Goal: Information Seeking & Learning: Learn about a topic

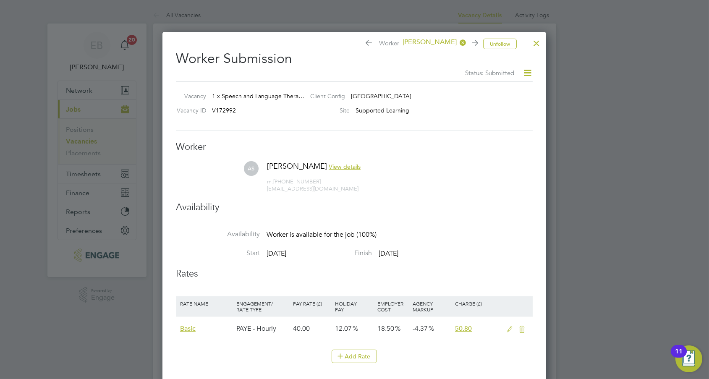
click at [537, 42] on div at bounding box center [536, 41] width 15 height 15
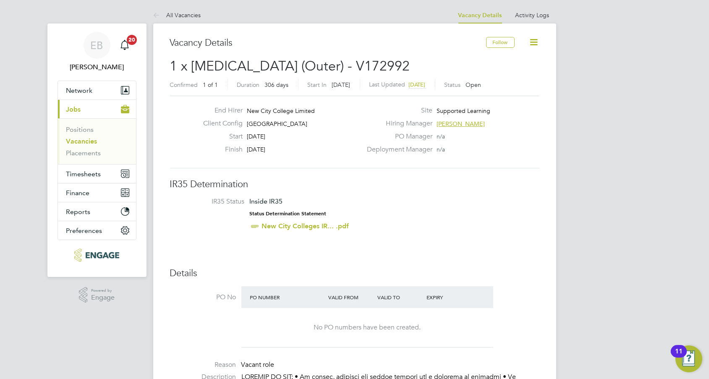
click at [85, 139] on link "Vacancies" at bounding box center [81, 141] width 31 height 8
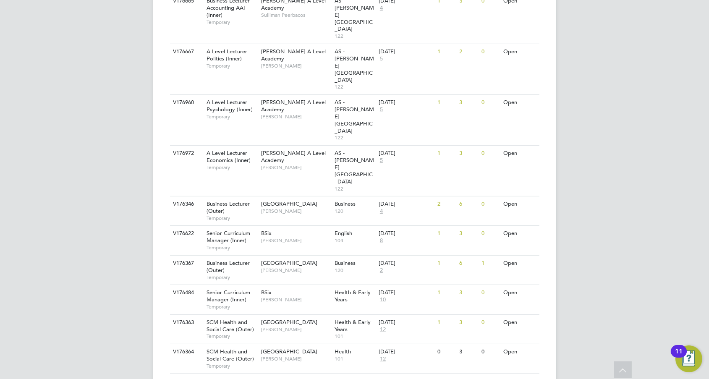
scroll to position [642, 0]
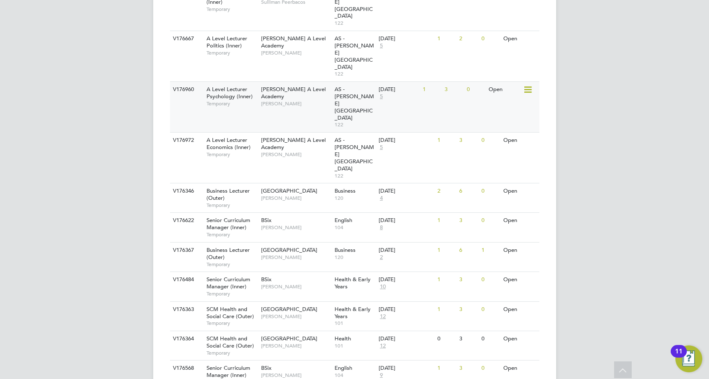
click at [226, 86] on span "A Level Lecturer Psychology (Inner)" at bounding box center [229, 93] width 46 height 14
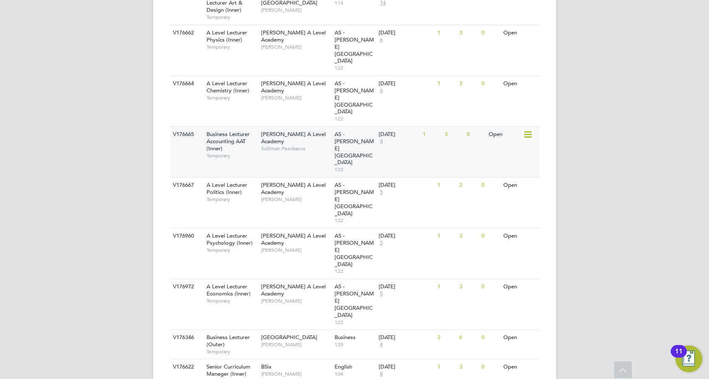
scroll to position [452, 0]
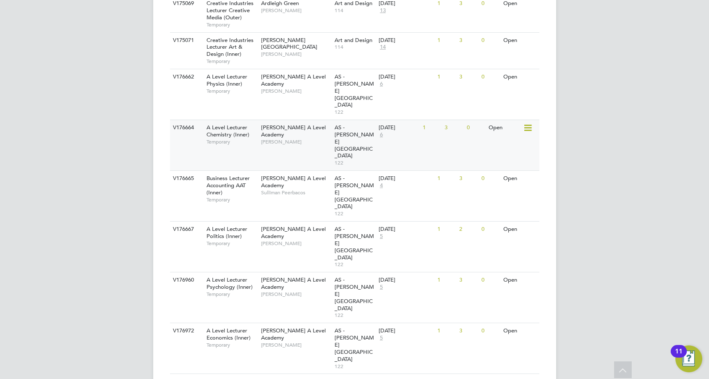
click at [222, 138] on span "Temporary" at bounding box center [231, 141] width 50 height 7
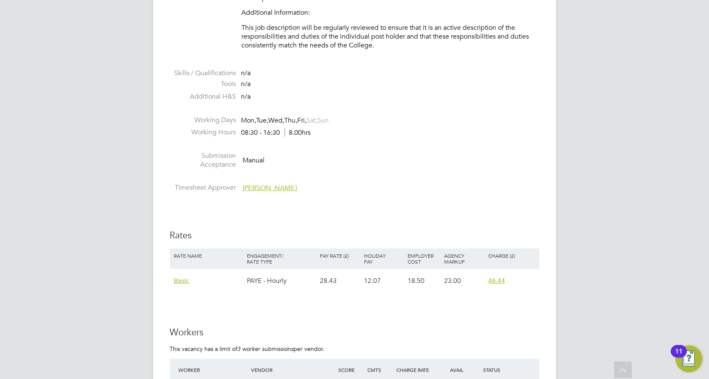
scroll to position [1296, 0]
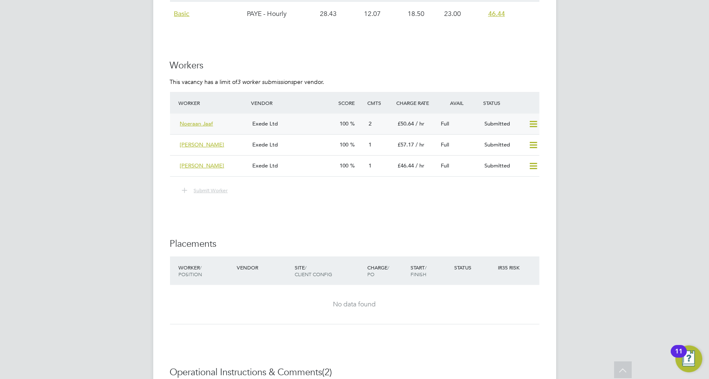
click at [336, 128] on div "100" at bounding box center [350, 124] width 29 height 14
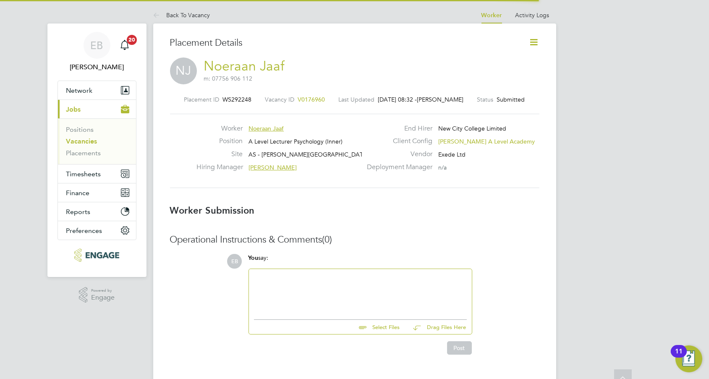
scroll to position [8, 67]
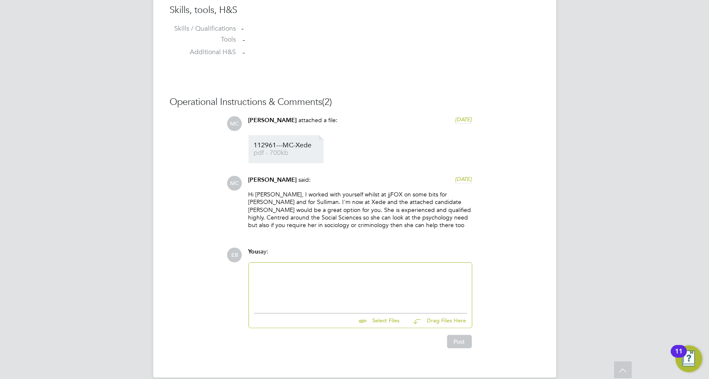
click at [259, 144] on span "112961---MC-Xede" at bounding box center [287, 145] width 67 height 6
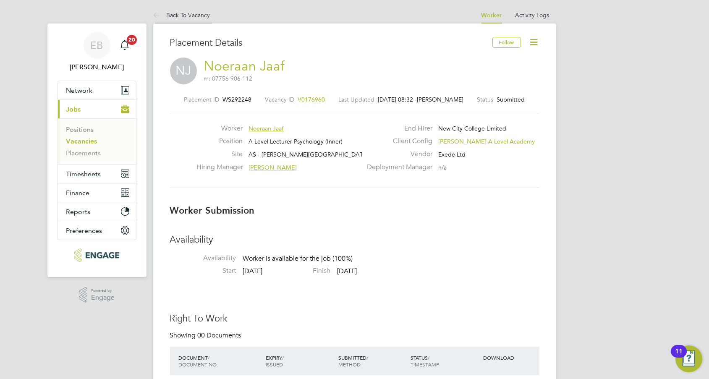
click at [193, 15] on link "Back To Vacancy" at bounding box center [181, 15] width 57 height 8
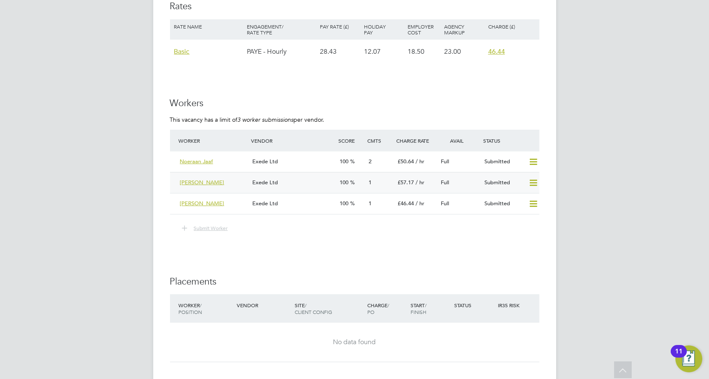
click at [302, 179] on div "Exede Ltd" at bounding box center [292, 183] width 87 height 14
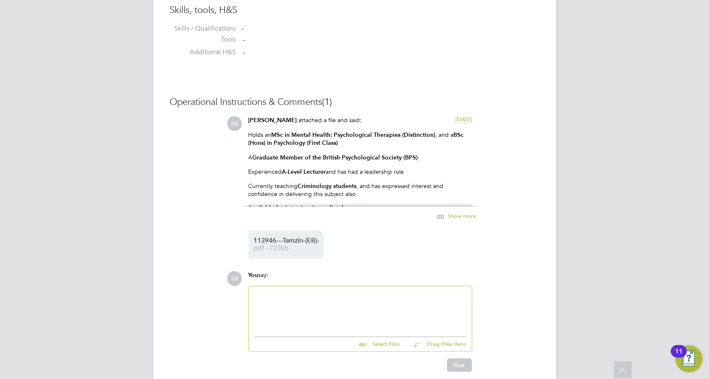
click at [304, 237] on li "113946---Tamzin-(EB)- pdf - 722kb" at bounding box center [285, 244] width 75 height 28
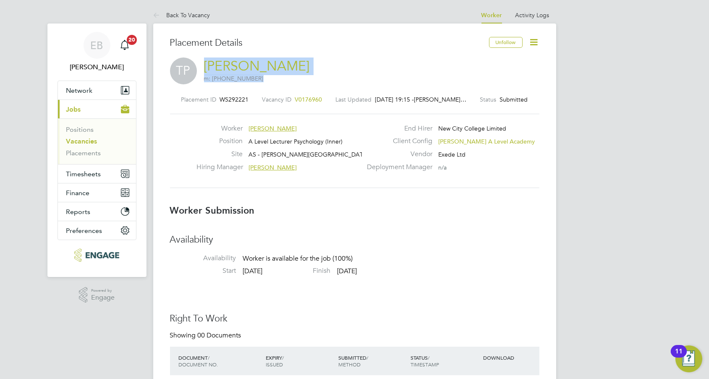
drag, startPoint x: 305, startPoint y: 63, endPoint x: 206, endPoint y: 67, distance: 98.7
click at [206, 67] on div "TP Tamzin Pacella m: +44 7763570868" at bounding box center [354, 71] width 369 height 29
click at [201, 61] on div "TP Tamzin Pacella m: +44 7763570868" at bounding box center [354, 71] width 369 height 29
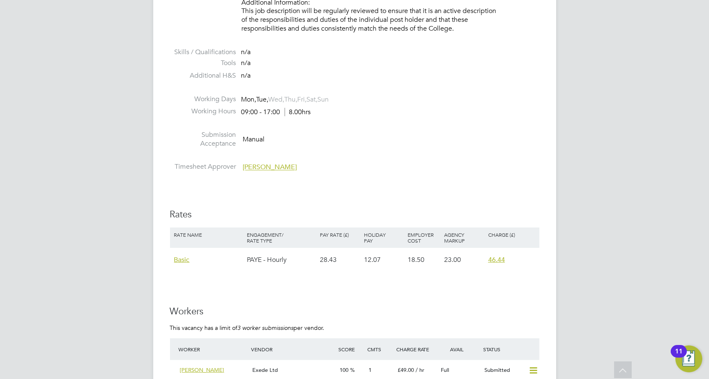
scroll to position [1259, 0]
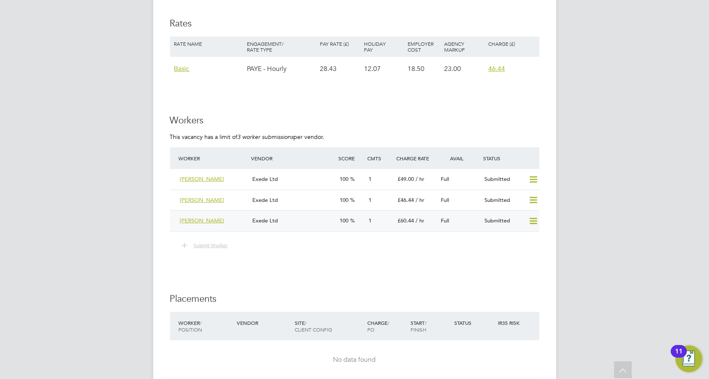
click at [240, 216] on div "[PERSON_NAME]" at bounding box center [213, 221] width 73 height 14
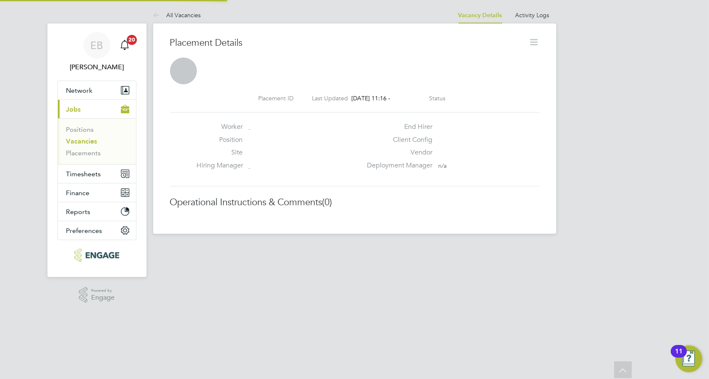
scroll to position [4, 4]
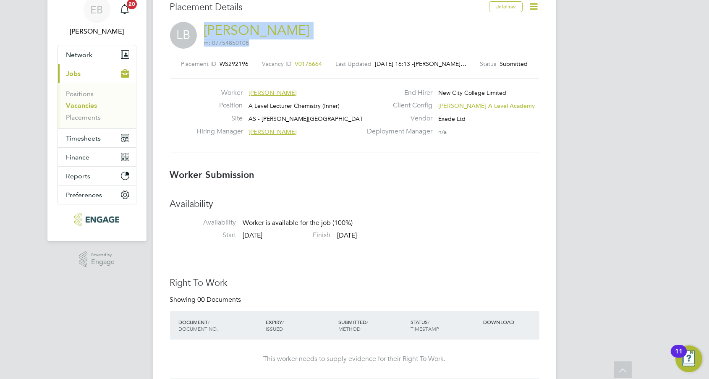
drag, startPoint x: 289, startPoint y: 29, endPoint x: 201, endPoint y: 29, distance: 88.1
click at [201, 29] on div "LB [PERSON_NAME] m: 07754850108" at bounding box center [354, 36] width 369 height 29
copy h2 "[PERSON_NAME] m: 07754850108"
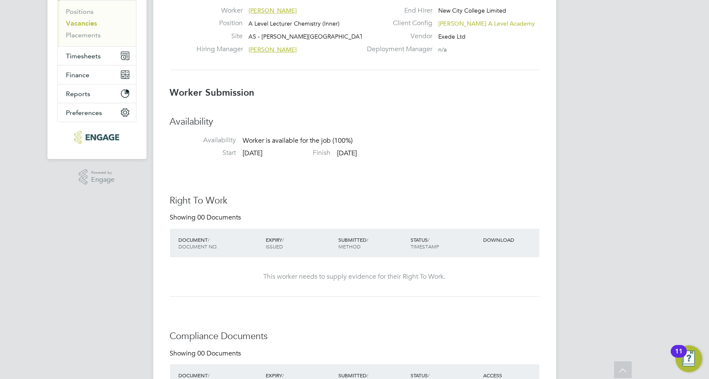
scroll to position [0, 0]
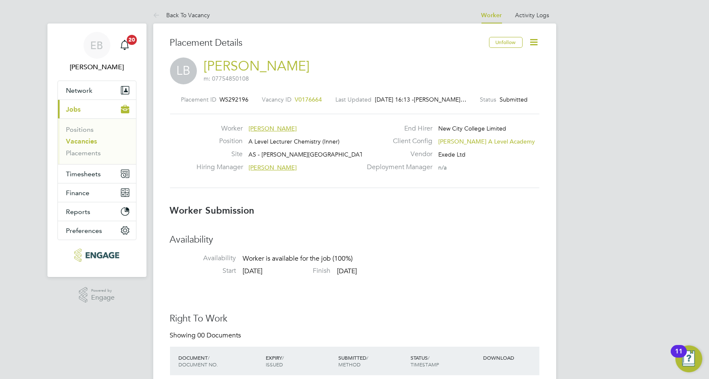
click at [211, 18] on ul "Back To Vacancy" at bounding box center [190, 15] width 74 height 17
click at [206, 18] on link "Back To Vacancy" at bounding box center [181, 15] width 57 height 8
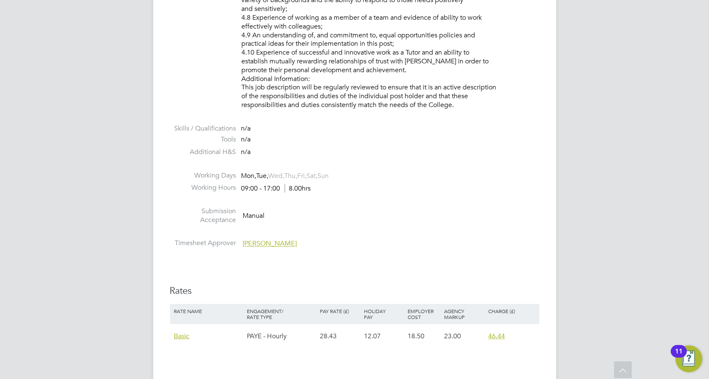
scroll to position [1182, 0]
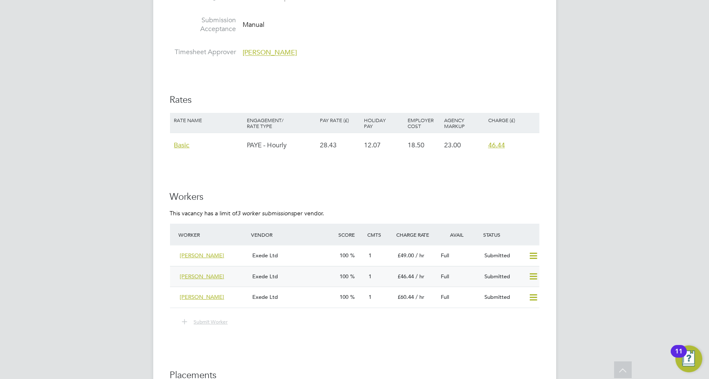
click at [236, 272] on div "[PERSON_NAME]" at bounding box center [213, 277] width 73 height 14
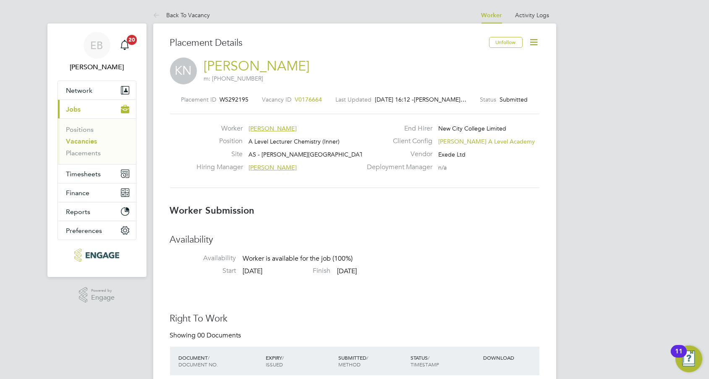
drag, startPoint x: 300, startPoint y: 65, endPoint x: 206, endPoint y: 65, distance: 93.6
click at [206, 65] on div "KN [PERSON_NAME] m: [PHONE_NUMBER]" at bounding box center [354, 71] width 369 height 29
click at [195, 15] on link "Back To Vacancy" at bounding box center [181, 15] width 57 height 8
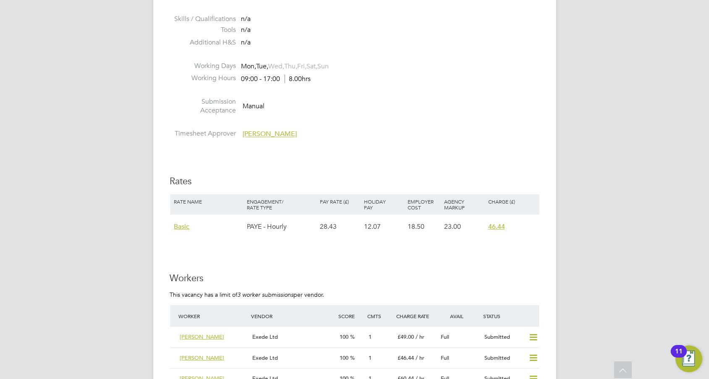
scroll to position [1182, 0]
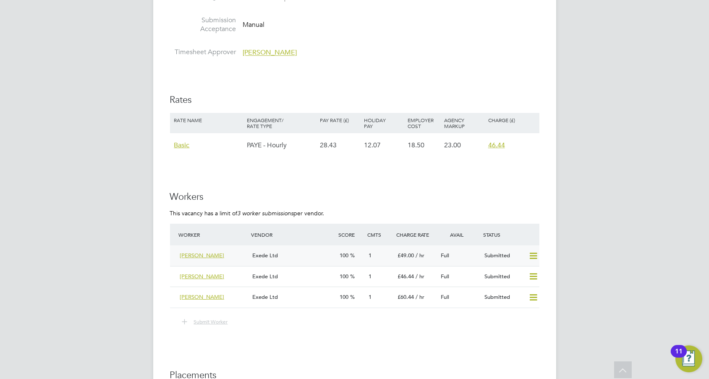
click at [287, 254] on div "Exede Ltd" at bounding box center [292, 256] width 87 height 14
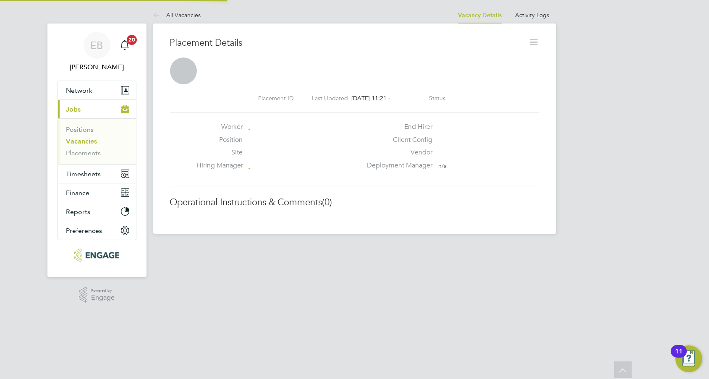
scroll to position [13, 166]
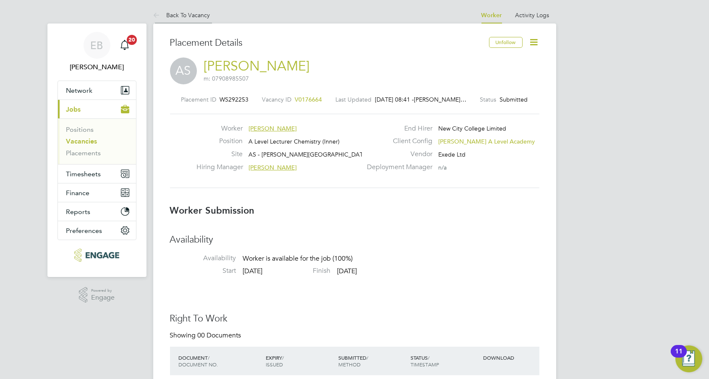
click at [191, 12] on link "Back To Vacancy" at bounding box center [181, 15] width 57 height 8
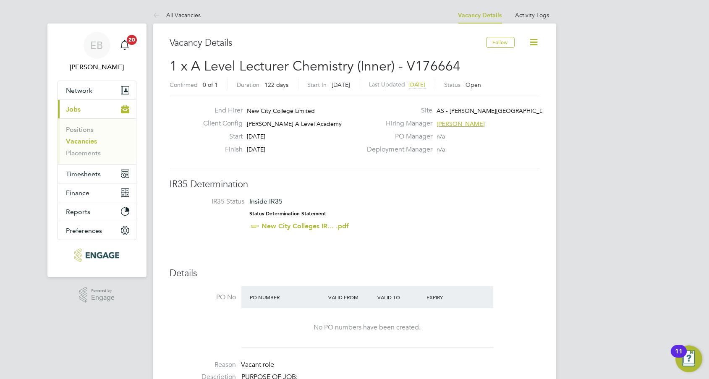
click at [191, 12] on link "All Vacancies" at bounding box center [177, 15] width 48 height 8
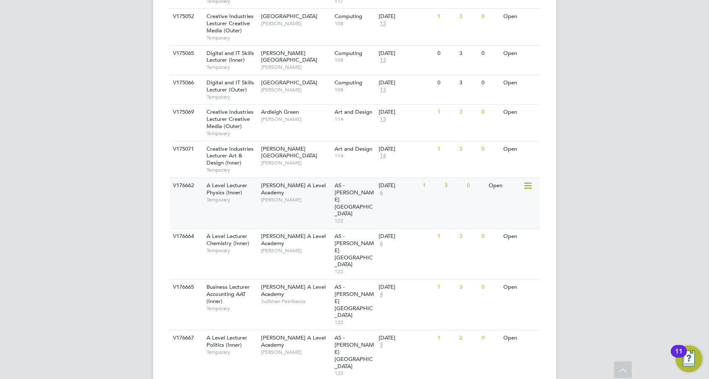
click at [245, 203] on span "Temporary" at bounding box center [231, 199] width 50 height 7
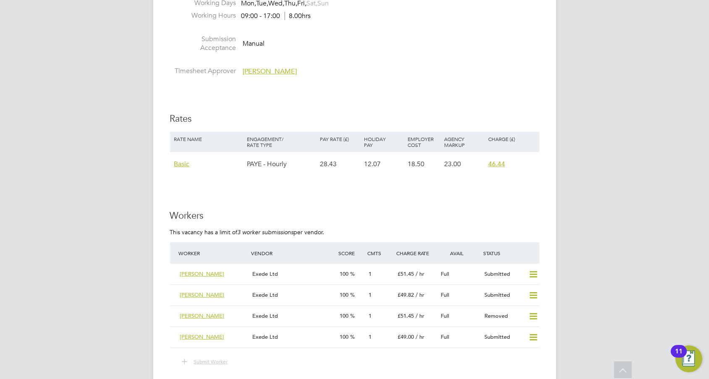
scroll to position [1296, 0]
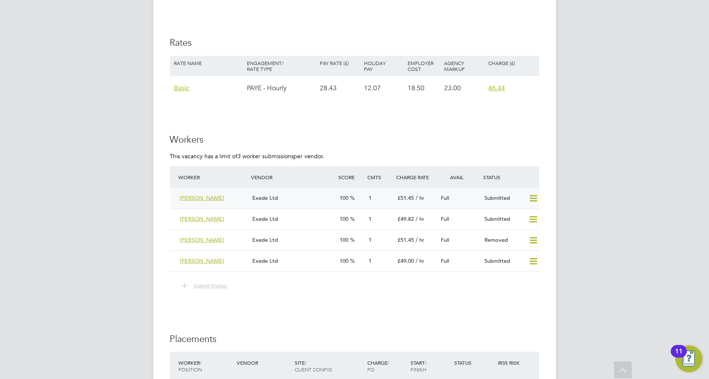
click at [304, 201] on div "Exede Ltd" at bounding box center [292, 198] width 87 height 14
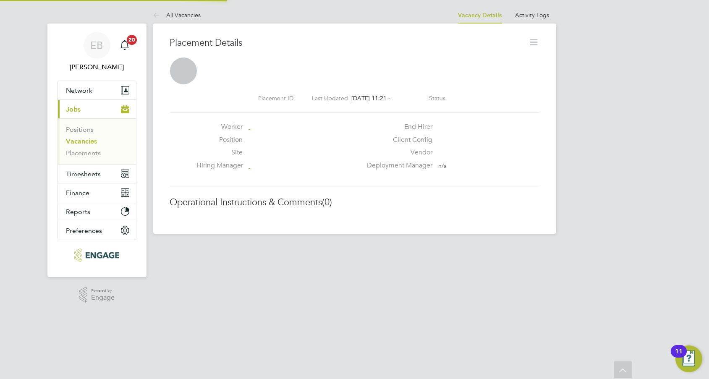
scroll to position [4, 4]
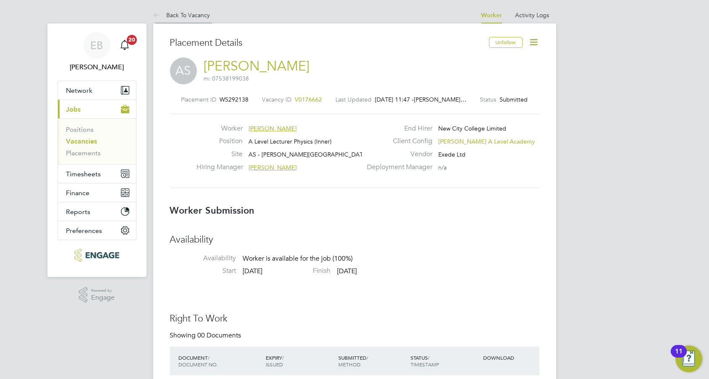
click at [175, 17] on link "Back To Vacancy" at bounding box center [181, 15] width 57 height 8
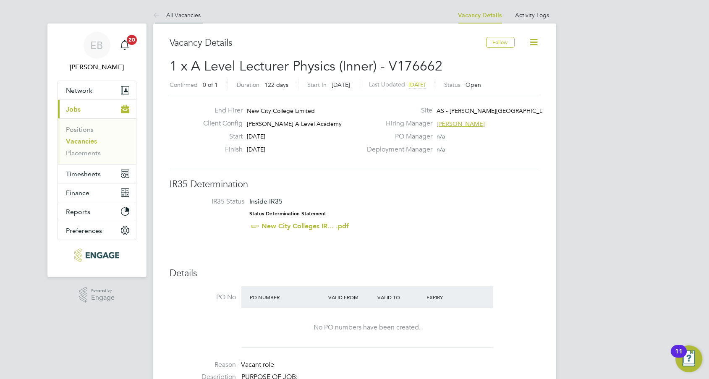
click at [176, 16] on link "All Vacancies" at bounding box center [177, 15] width 48 height 8
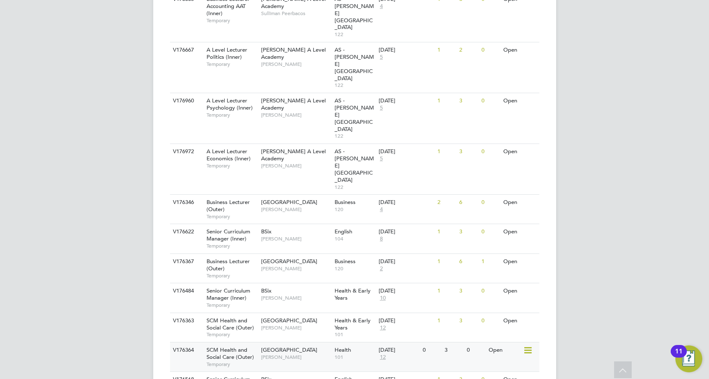
scroll to position [642, 0]
